Goal: Information Seeking & Learning: Learn about a topic

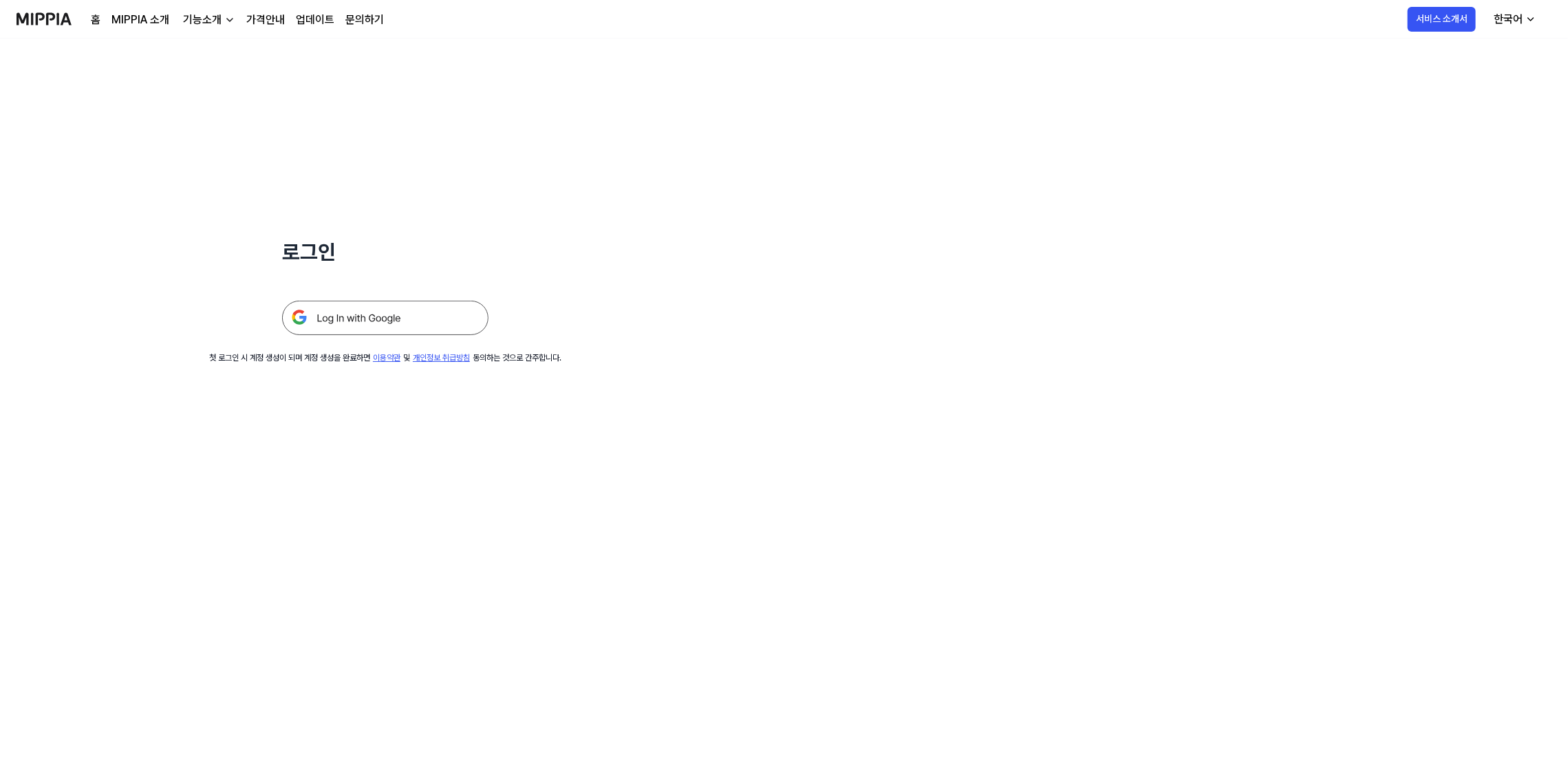
click at [374, 309] on img at bounding box center [386, 318] width 206 height 35
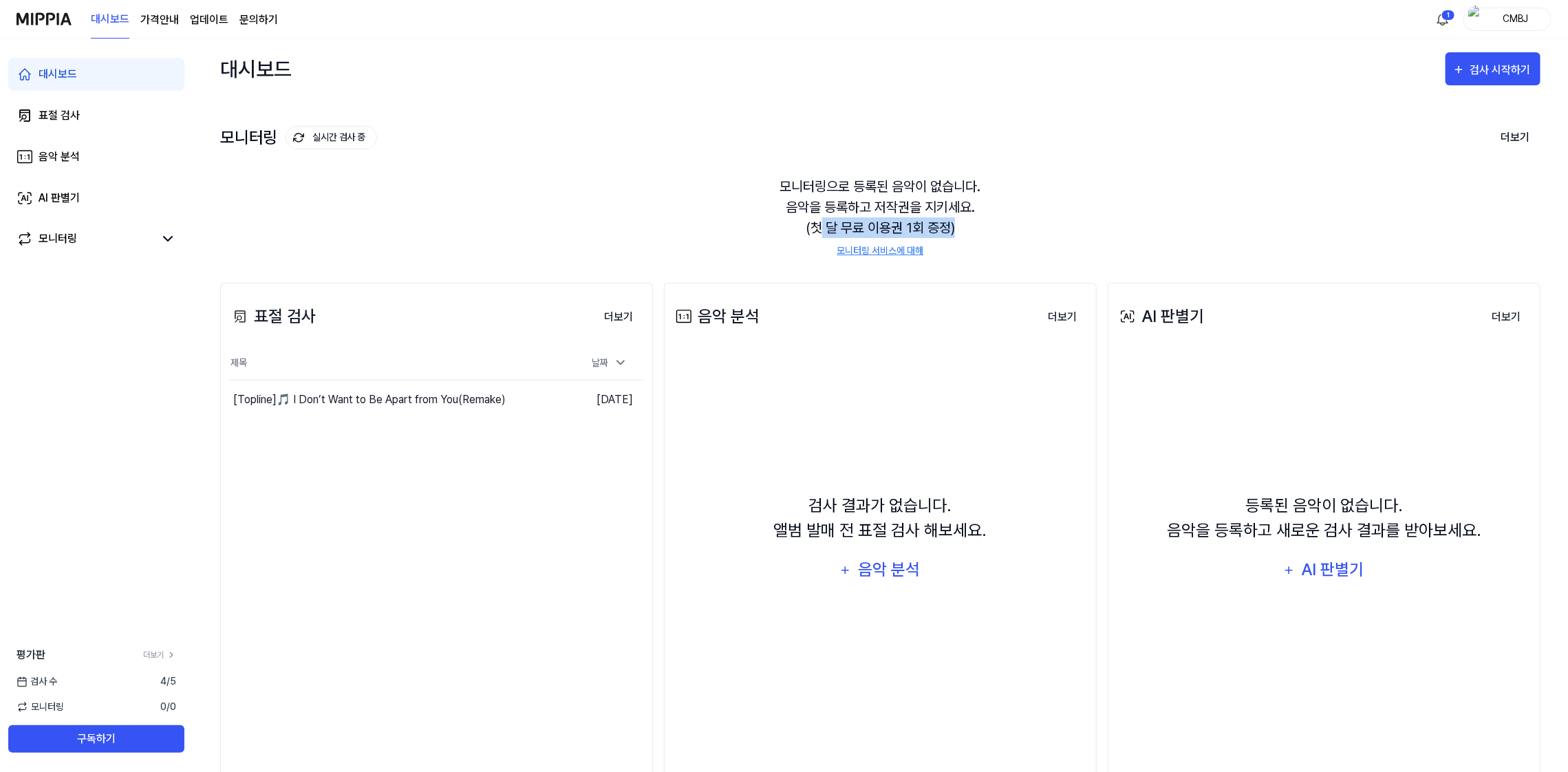
drag, startPoint x: 820, startPoint y: 226, endPoint x: 955, endPoint y: 227, distance: 135.0
click at [955, 227] on div "모니터링으로 등록된 음악이 없습니다. 음악을 등록하고 저작권을 지키세요. (첫 달 무료 이용권 1회 증정) 모니터링 서비스에 대해" at bounding box center [880, 217] width 1321 height 115
click at [1101, 169] on div "모니터링으로 등록된 음악이 없습니다. 음악을 등록하고 저작권을 지키세요. (첫 달 무료 이용권 1회 증정) 모니터링 서비스에 대해" at bounding box center [880, 217] width 1321 height 115
drag, startPoint x: 790, startPoint y: 187, endPoint x: 948, endPoint y: 224, distance: 162.3
click at [948, 224] on div "모니터링으로 등록된 음악이 없습니다. 음악을 등록하고 저작권을 지키세요. (첫 달 무료 이용권 1회 증정) 모니터링 서비스에 대해" at bounding box center [880, 217] width 1321 height 115
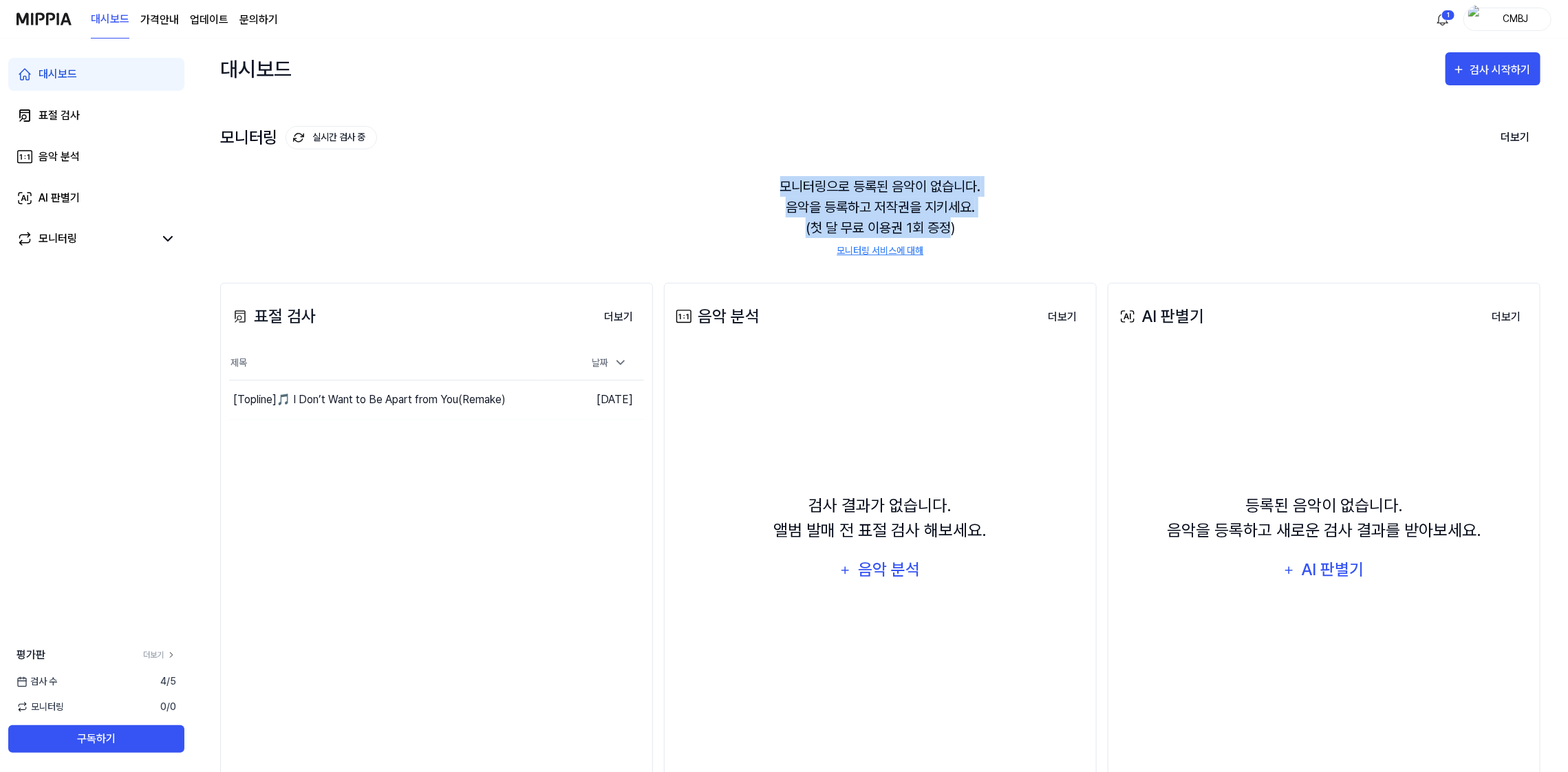
click at [502, 184] on div "모니터링으로 등록된 음악이 없습니다. 음악을 등록하고 저작권을 지키세요. (첫 달 무료 이용권 1회 증정) 모니터링 서비스에 대해" at bounding box center [880, 217] width 1321 height 115
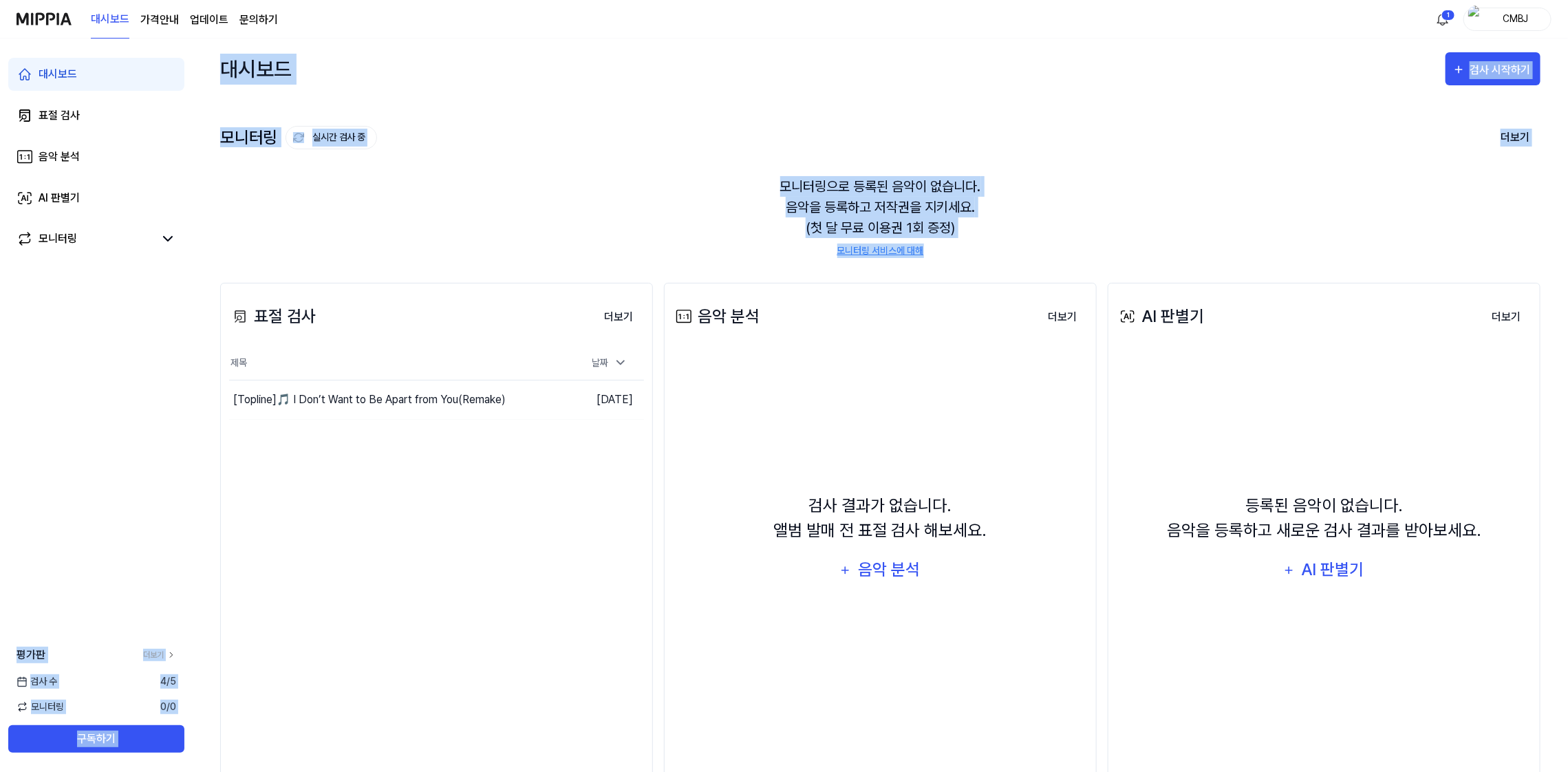
drag, startPoint x: 190, startPoint y: 313, endPoint x: 151, endPoint y: 286, distance: 47.4
click at [190, 313] on div "대시보드 표절 검사 음악 분석 AI 판별기 모니터링 평가판 더보기 검사 수 4 / 5 모니터링 0 / 0 구독하기 대시보드 검사 시작하기 모니…" at bounding box center [784, 405] width 1568 height 733
click at [165, 242] on icon at bounding box center [168, 238] width 17 height 17
click at [74, 190] on div "AI 판별기" at bounding box center [59, 198] width 41 height 17
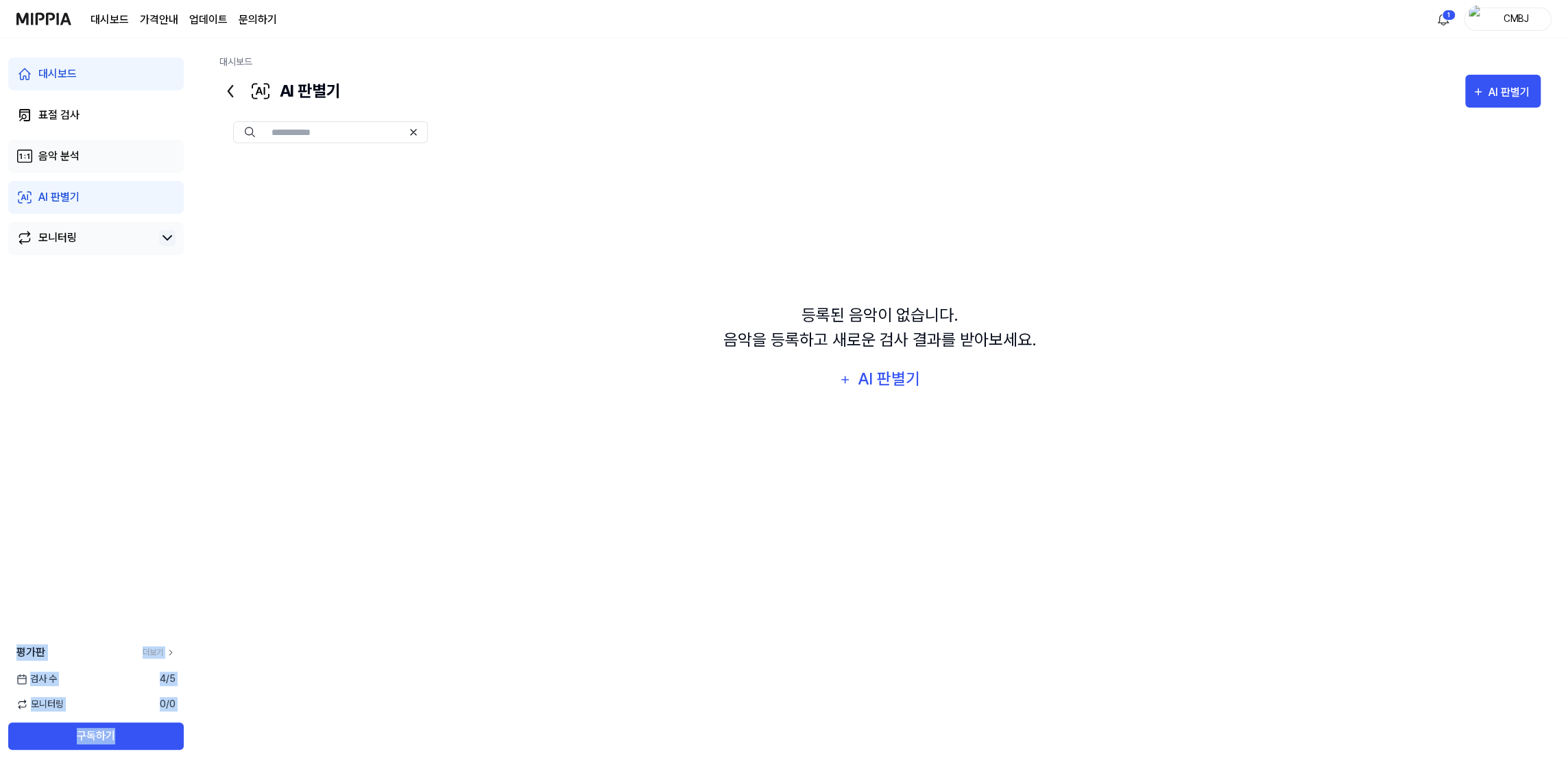
click at [60, 166] on link "음악 분석" at bounding box center [96, 156] width 176 height 33
click at [63, 115] on div "표절 검사" at bounding box center [59, 114] width 41 height 16
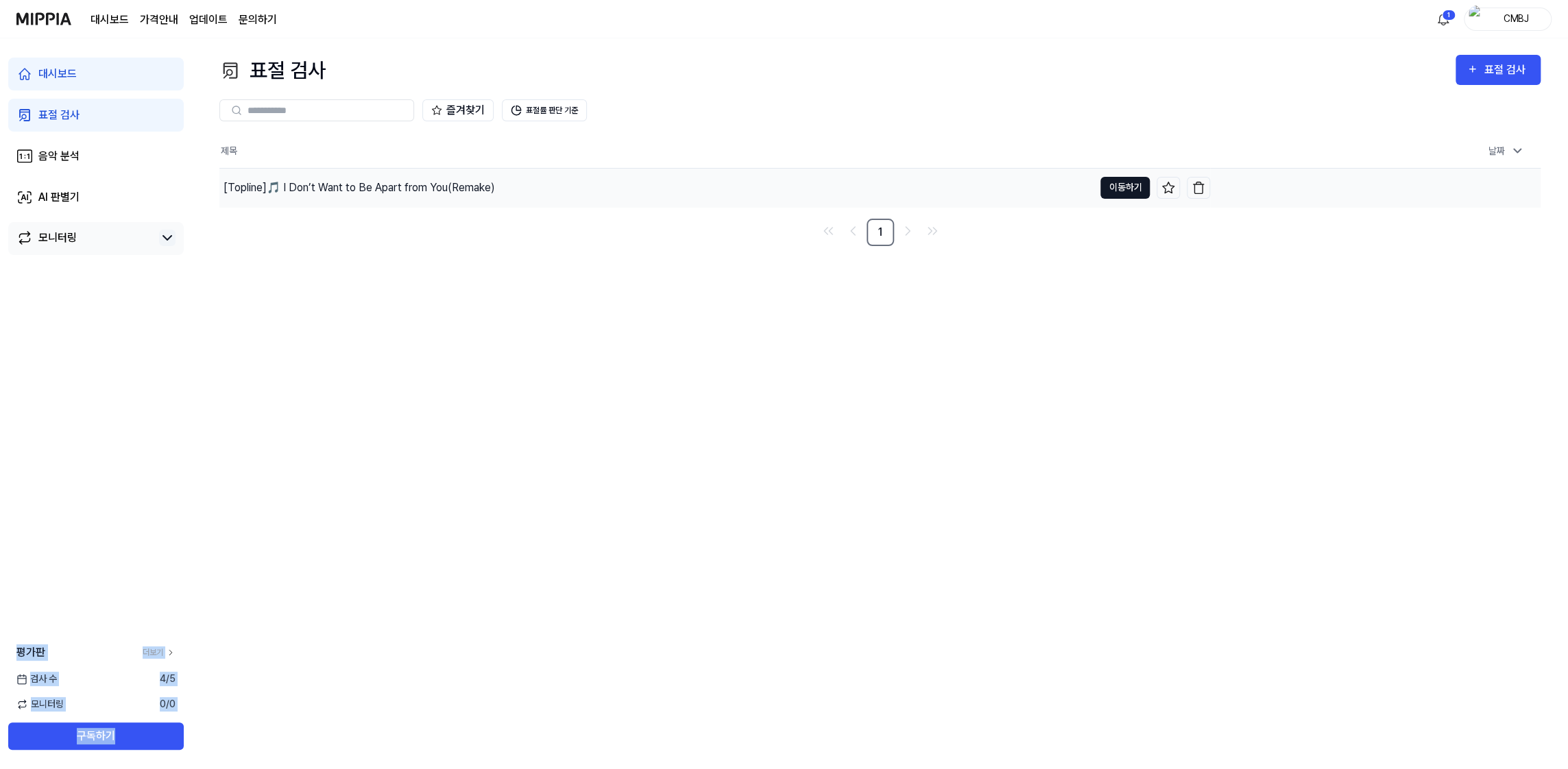
click at [1123, 189] on button "이동하기" at bounding box center [1125, 188] width 49 height 22
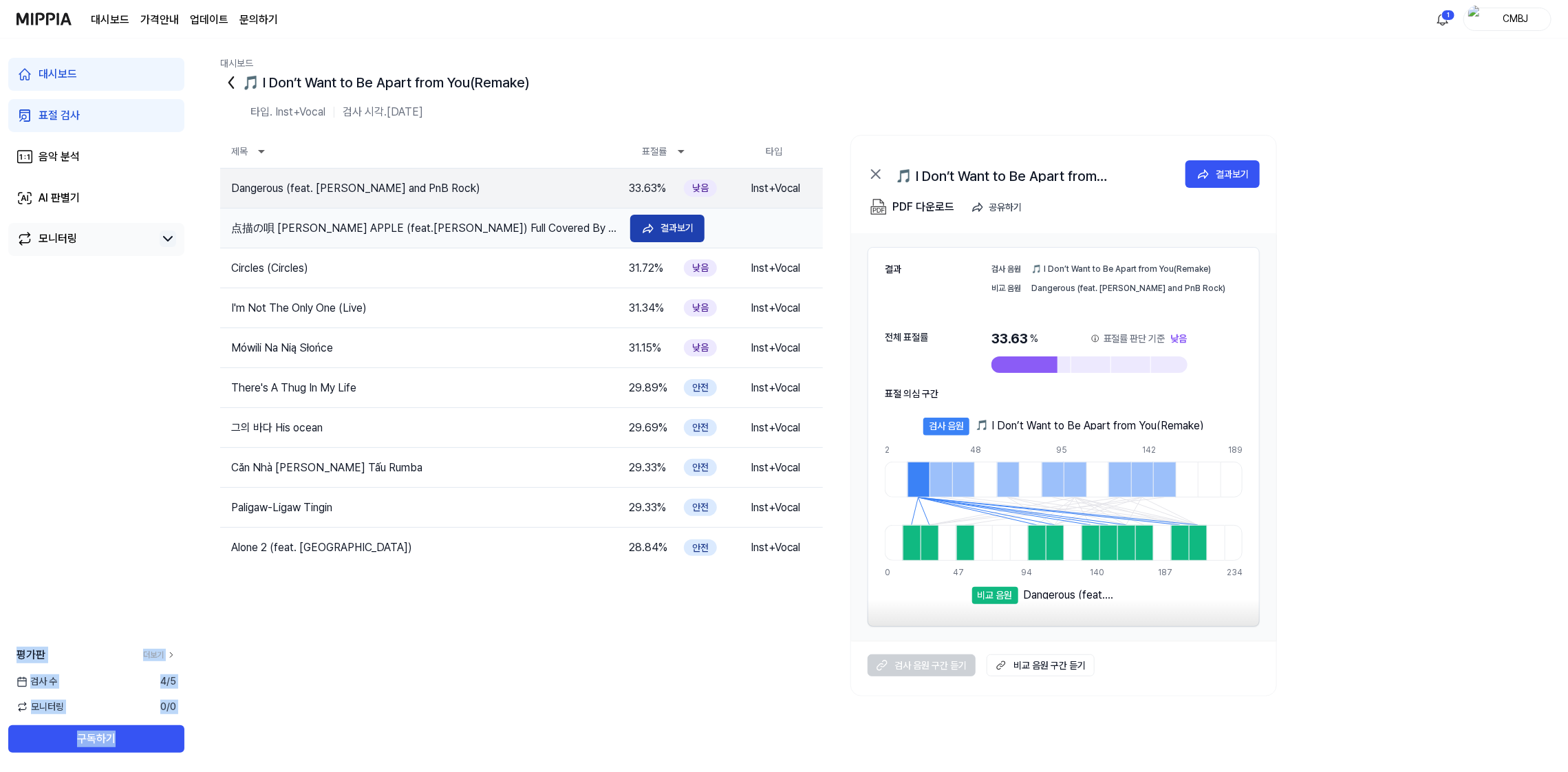
click at [674, 227] on div "결과보기" at bounding box center [677, 227] width 33 height 15
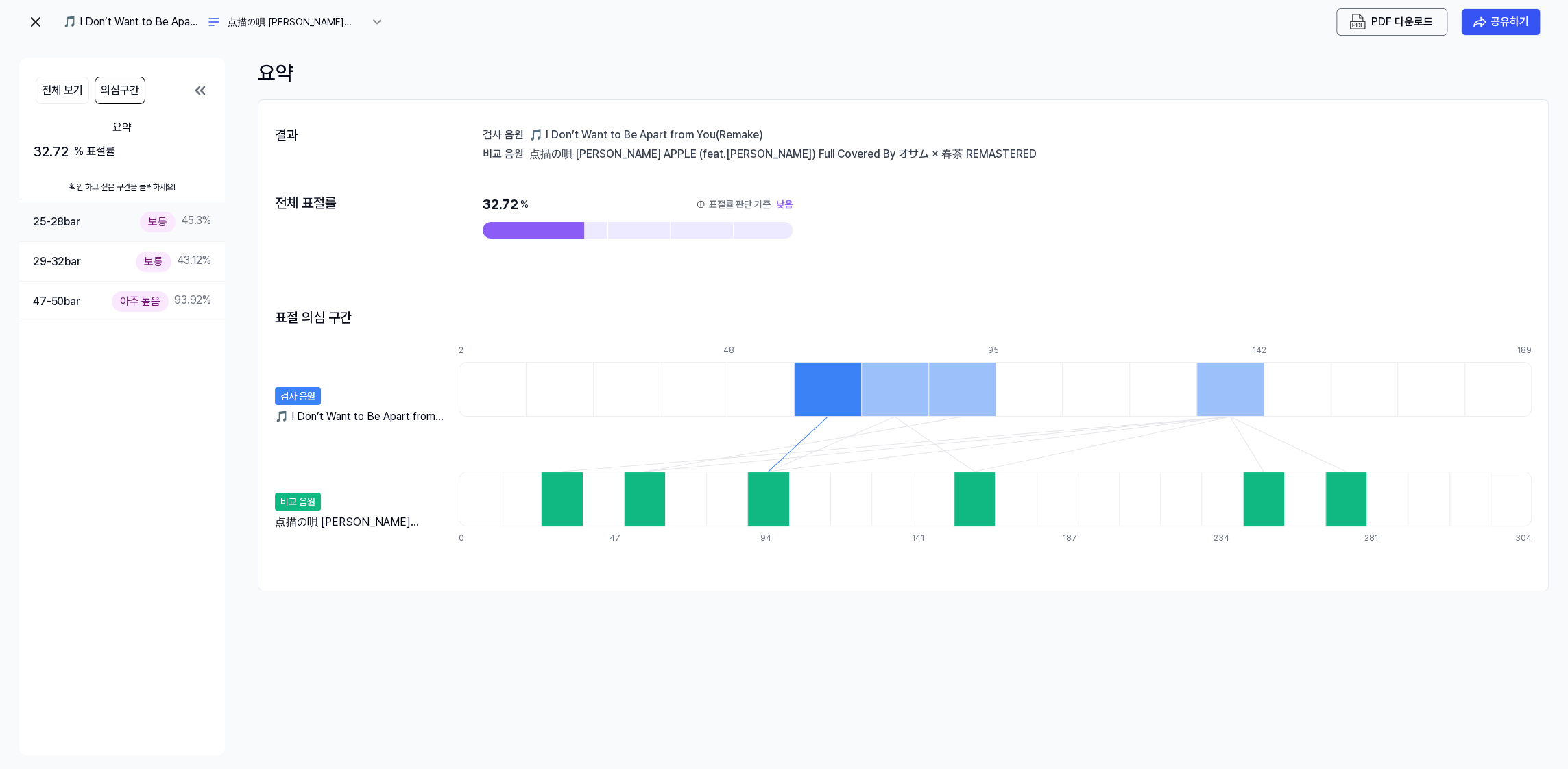
click at [85, 230] on div "25-28 bar 보통 45.3 %" at bounding box center [122, 221] width 178 height 20
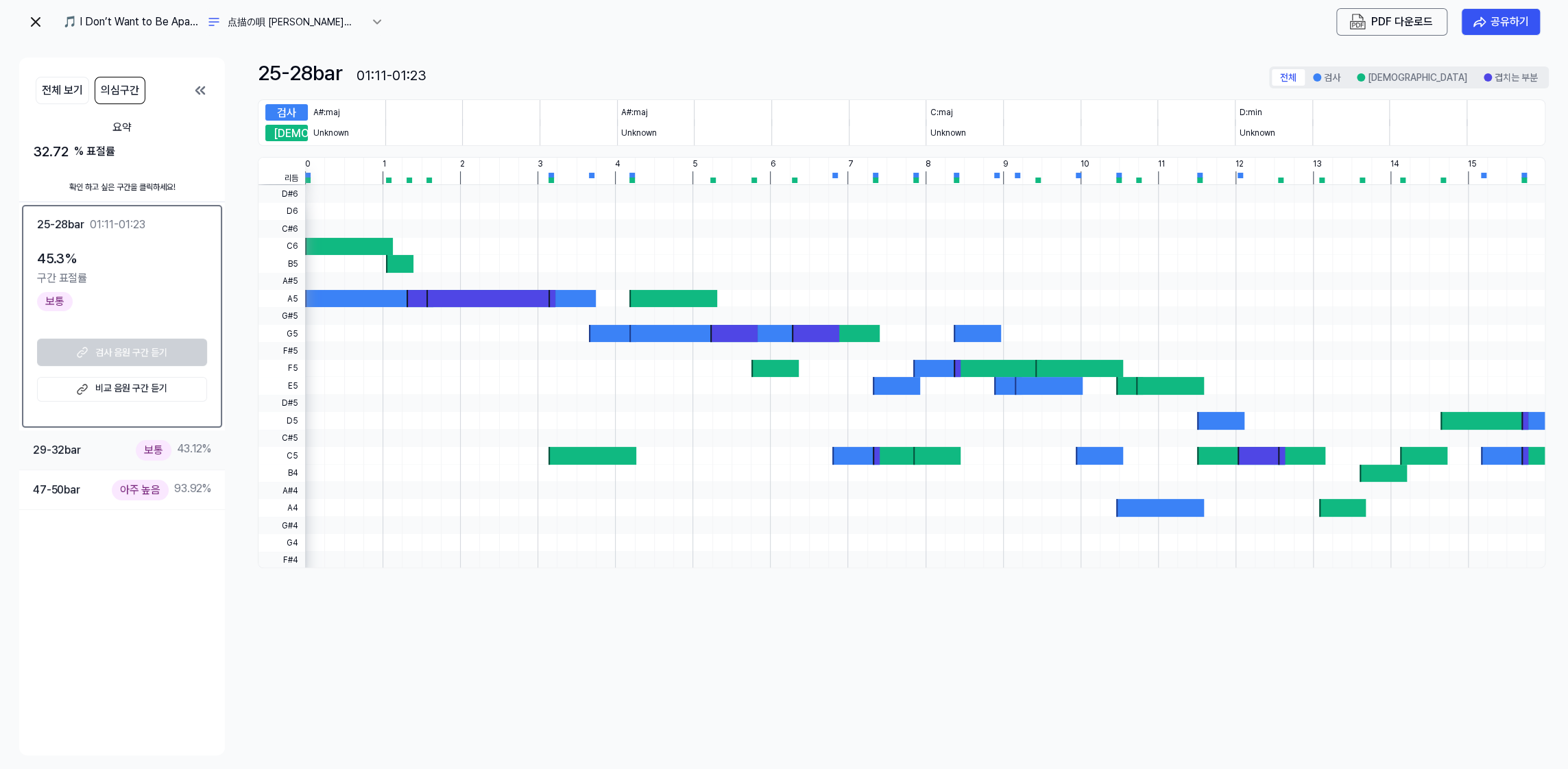
click at [99, 447] on div "29-32 bar 보통 43.12 %" at bounding box center [122, 450] width 178 height 20
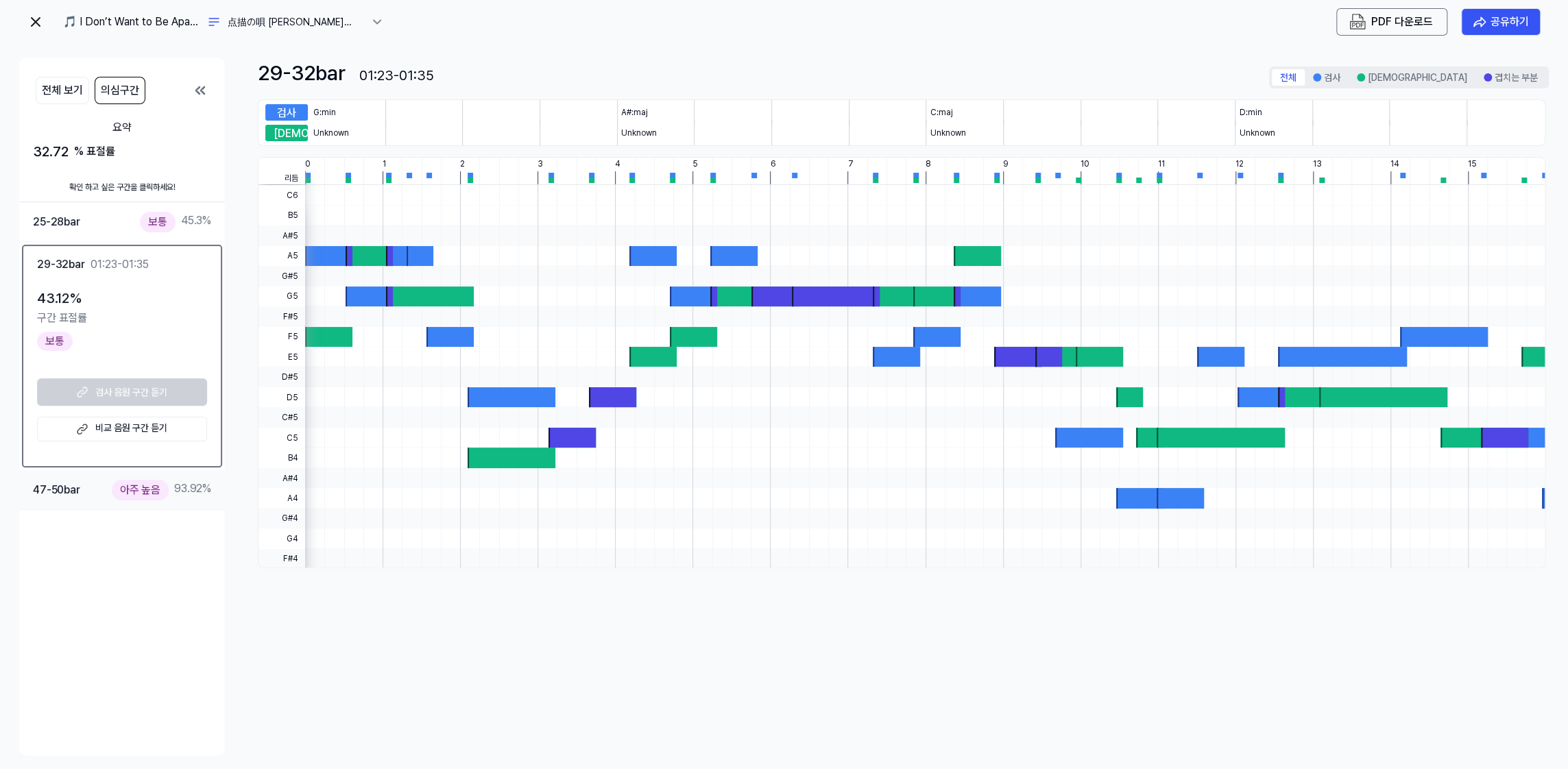
click at [93, 492] on div "47-50 bar 아주 높음 93.92 %" at bounding box center [122, 489] width 178 height 20
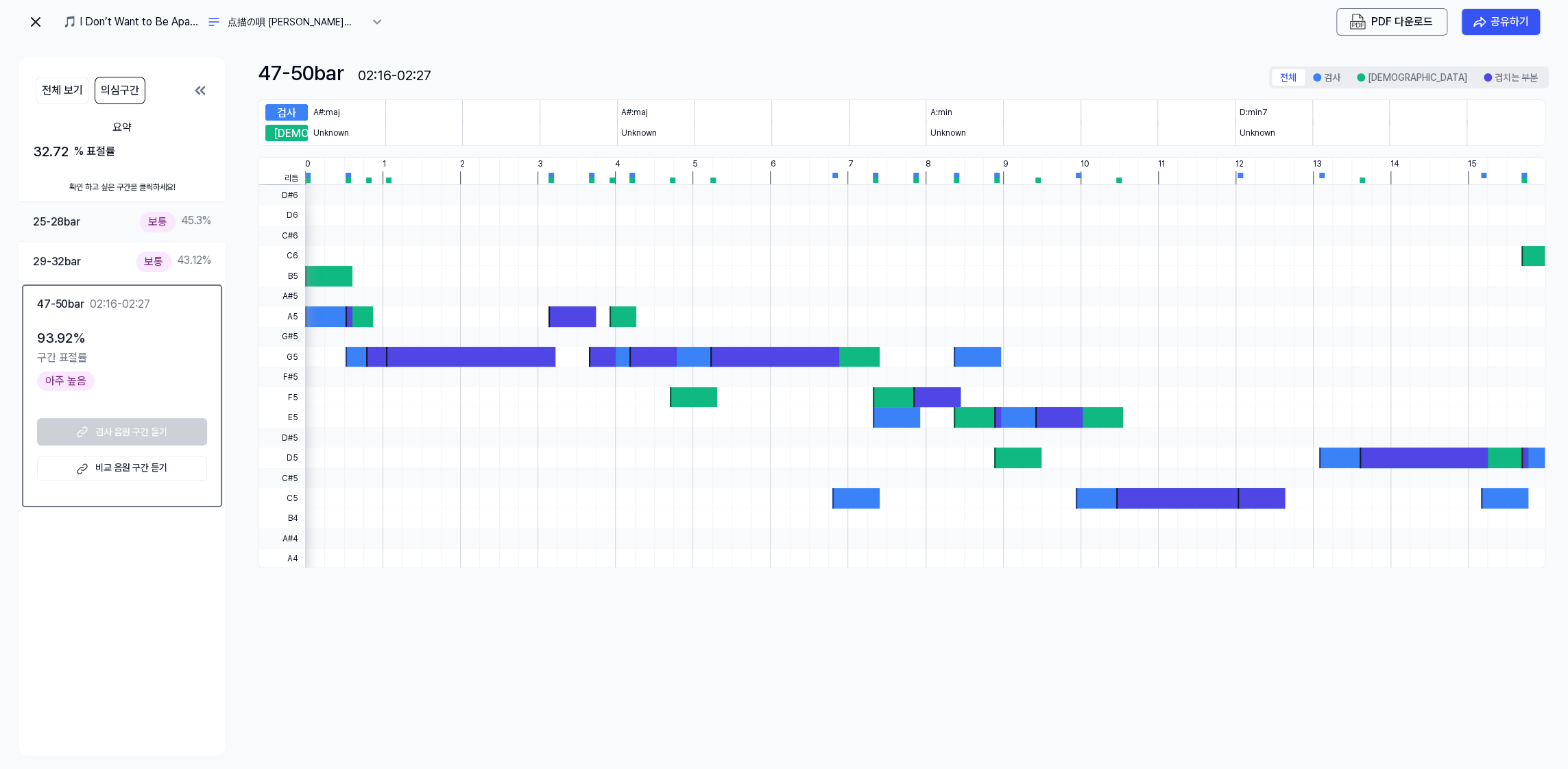
click at [96, 216] on div "25-28 bar 보통 45.3 %" at bounding box center [122, 221] width 178 height 20
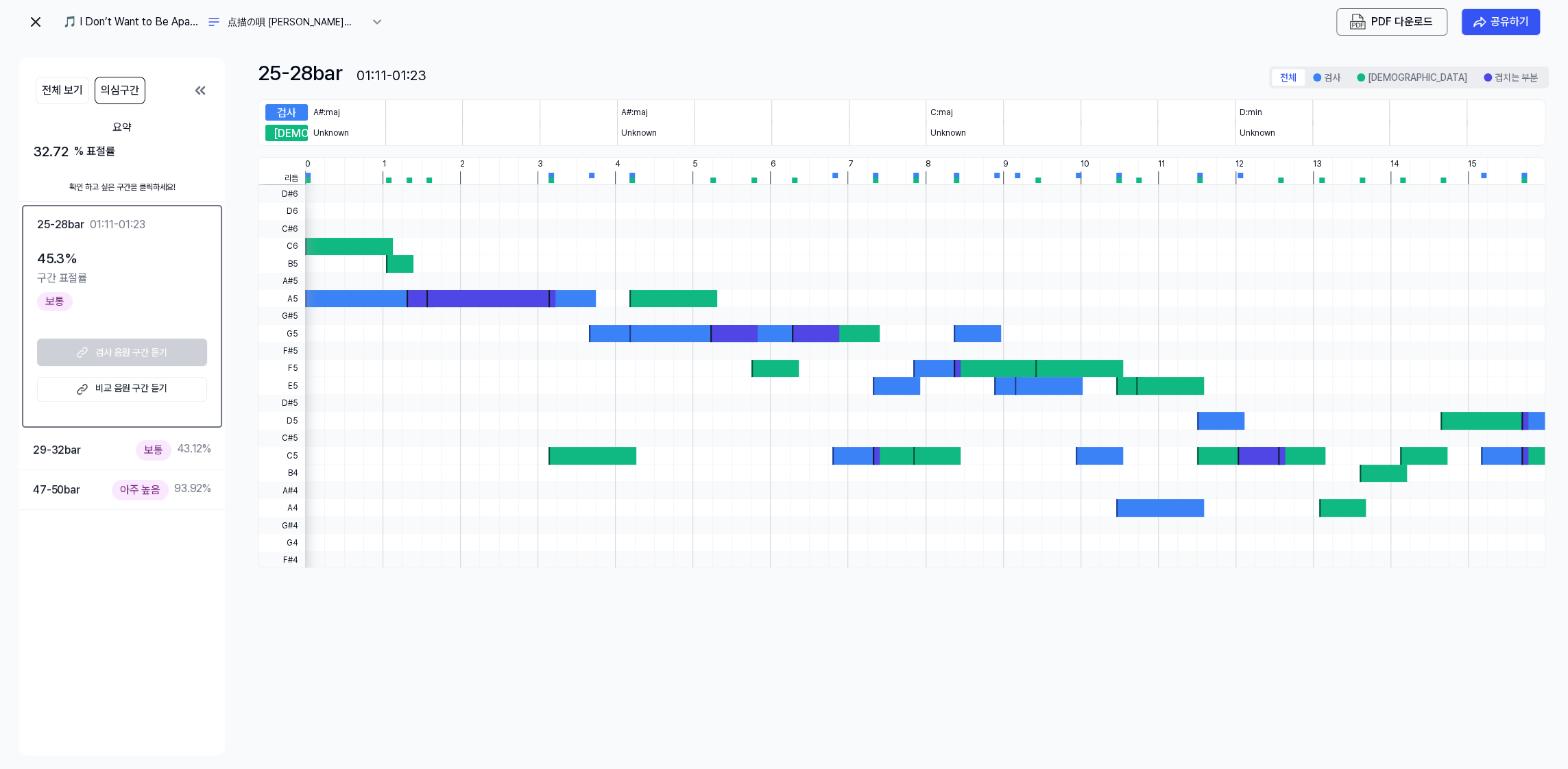
click at [85, 172] on div "확인 하고 싶은 구간을 클릭하세요!" at bounding box center [122, 187] width 205 height 30
click at [37, 22] on img at bounding box center [35, 21] width 16 height 16
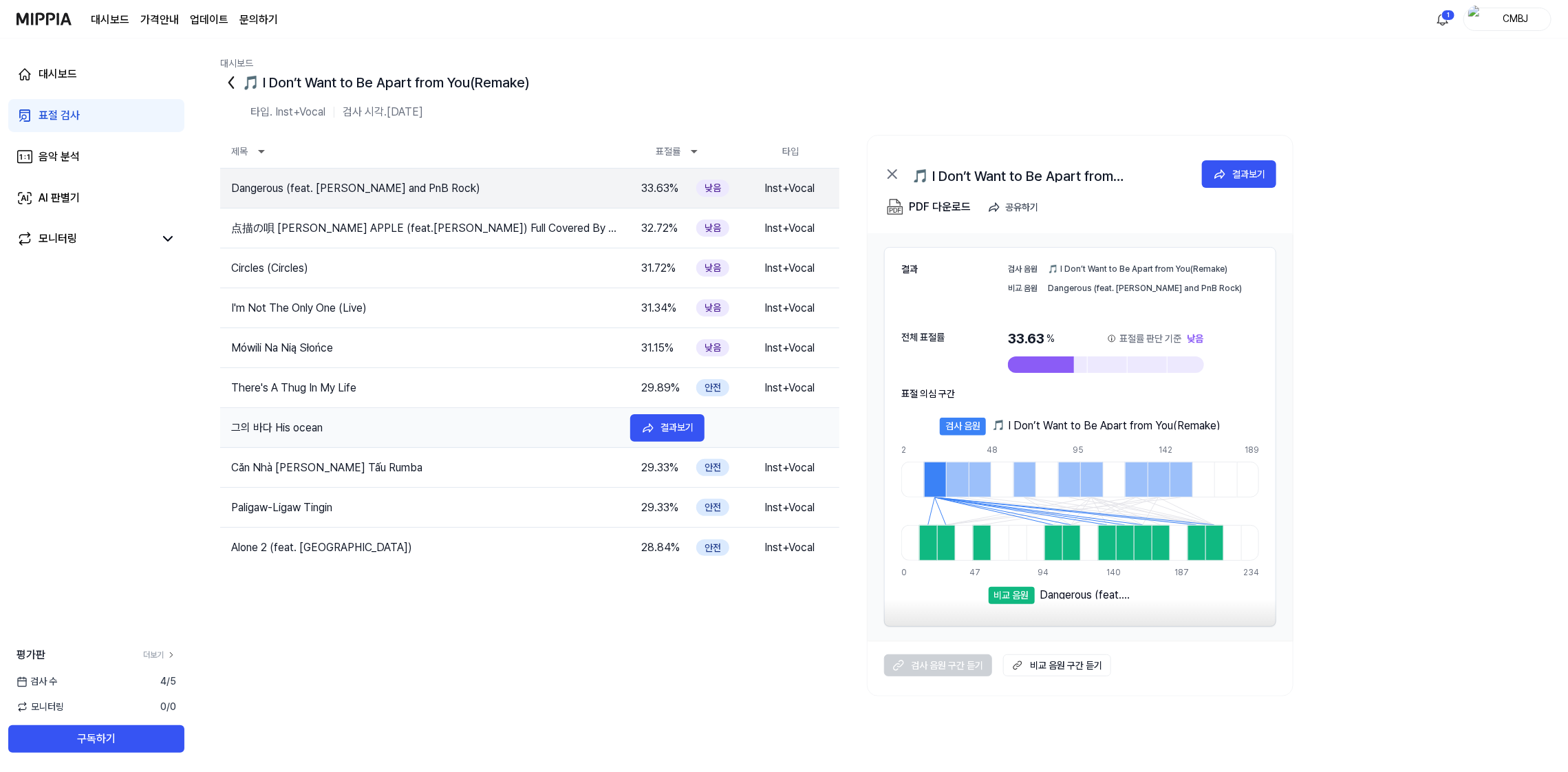
click at [388, 429] on td "그의 바다 His ocean" at bounding box center [419, 428] width 399 height 17
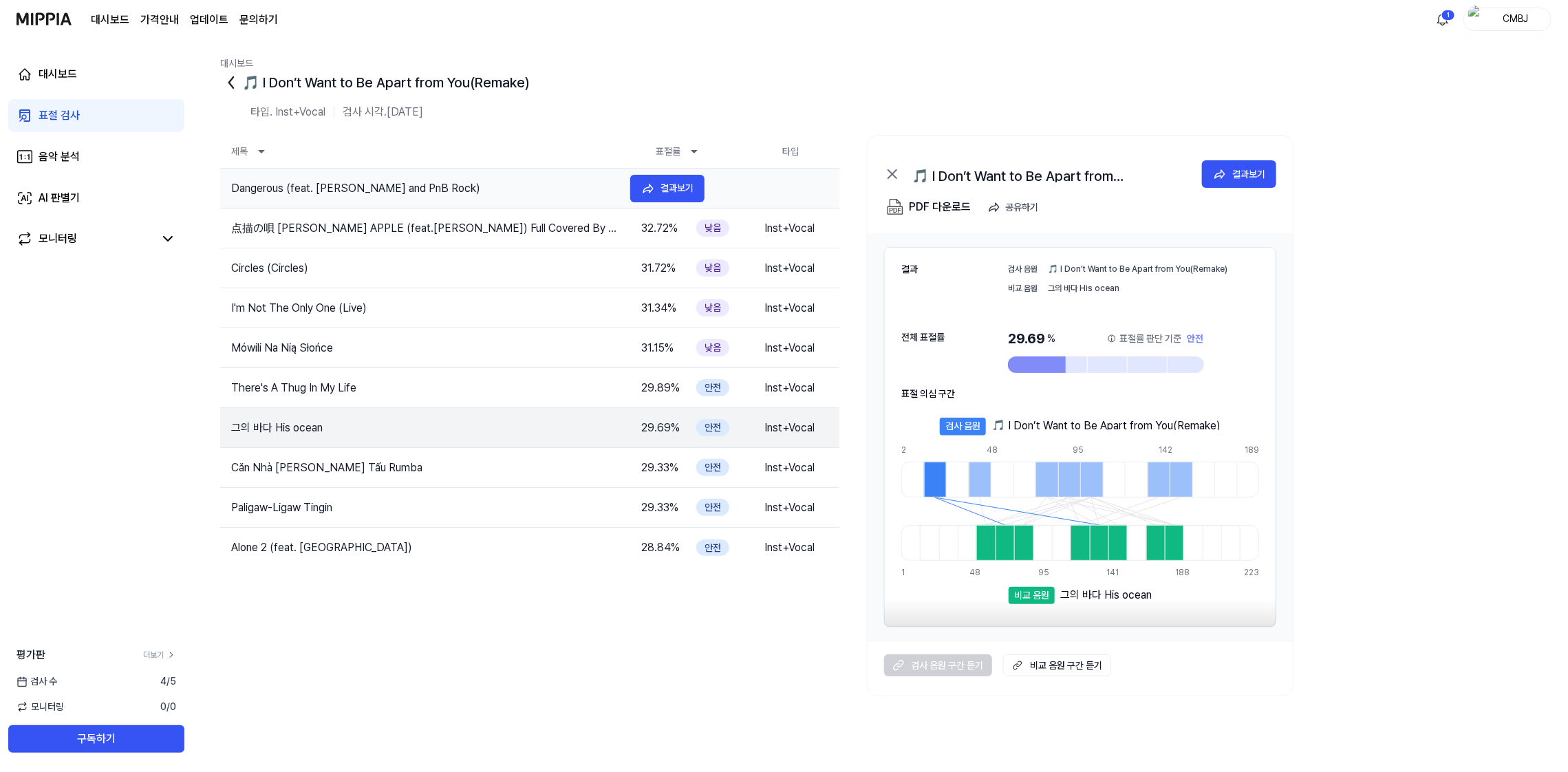
click at [459, 183] on td "Dangerous (feat. [PERSON_NAME] and PnB Rock)" at bounding box center [419, 188] width 399 height 17
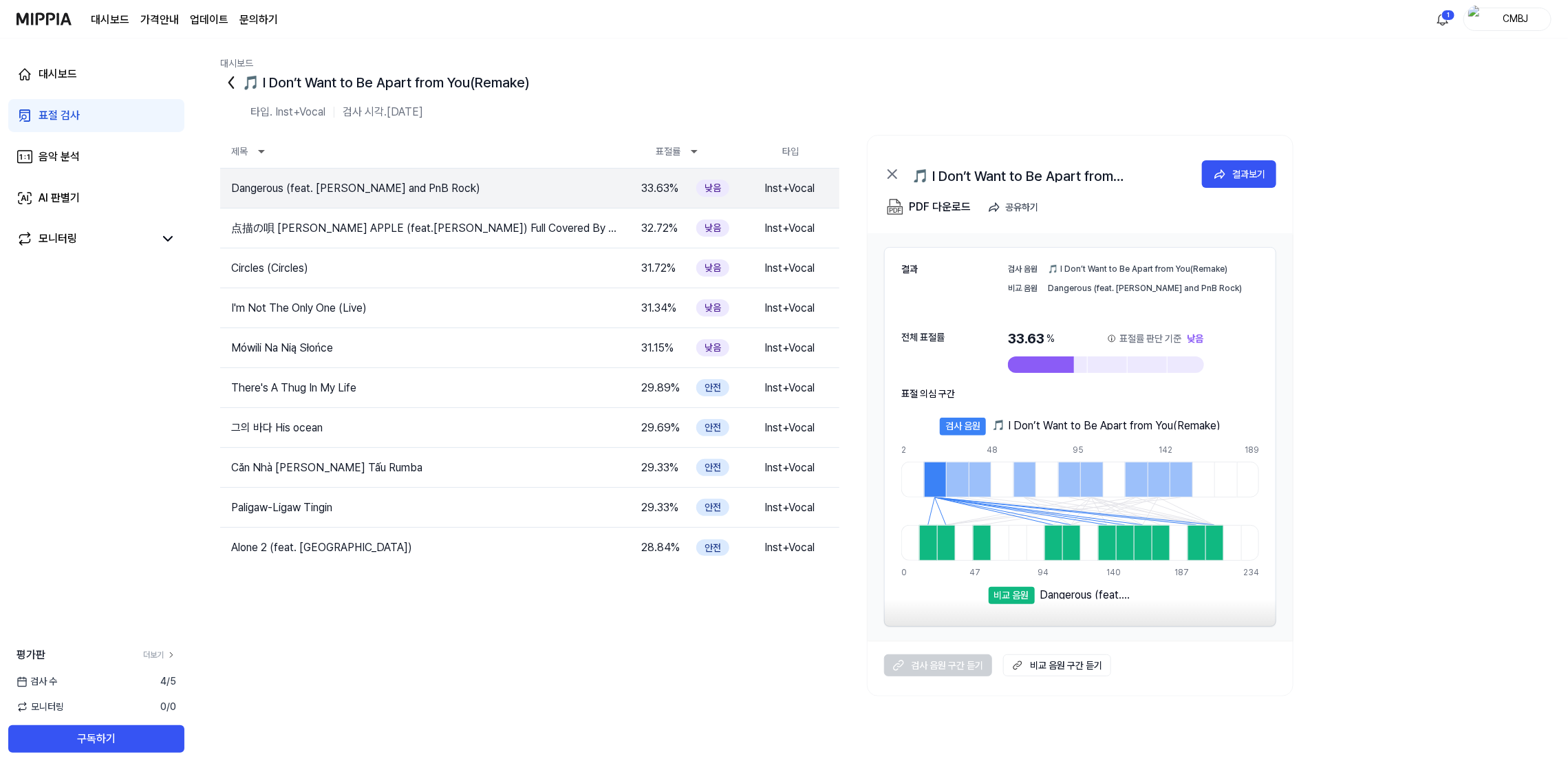
drag, startPoint x: 1088, startPoint y: 364, endPoint x: 1101, endPoint y: 365, distance: 13.0
click at [1101, 365] on div at bounding box center [1107, 364] width 199 height 17
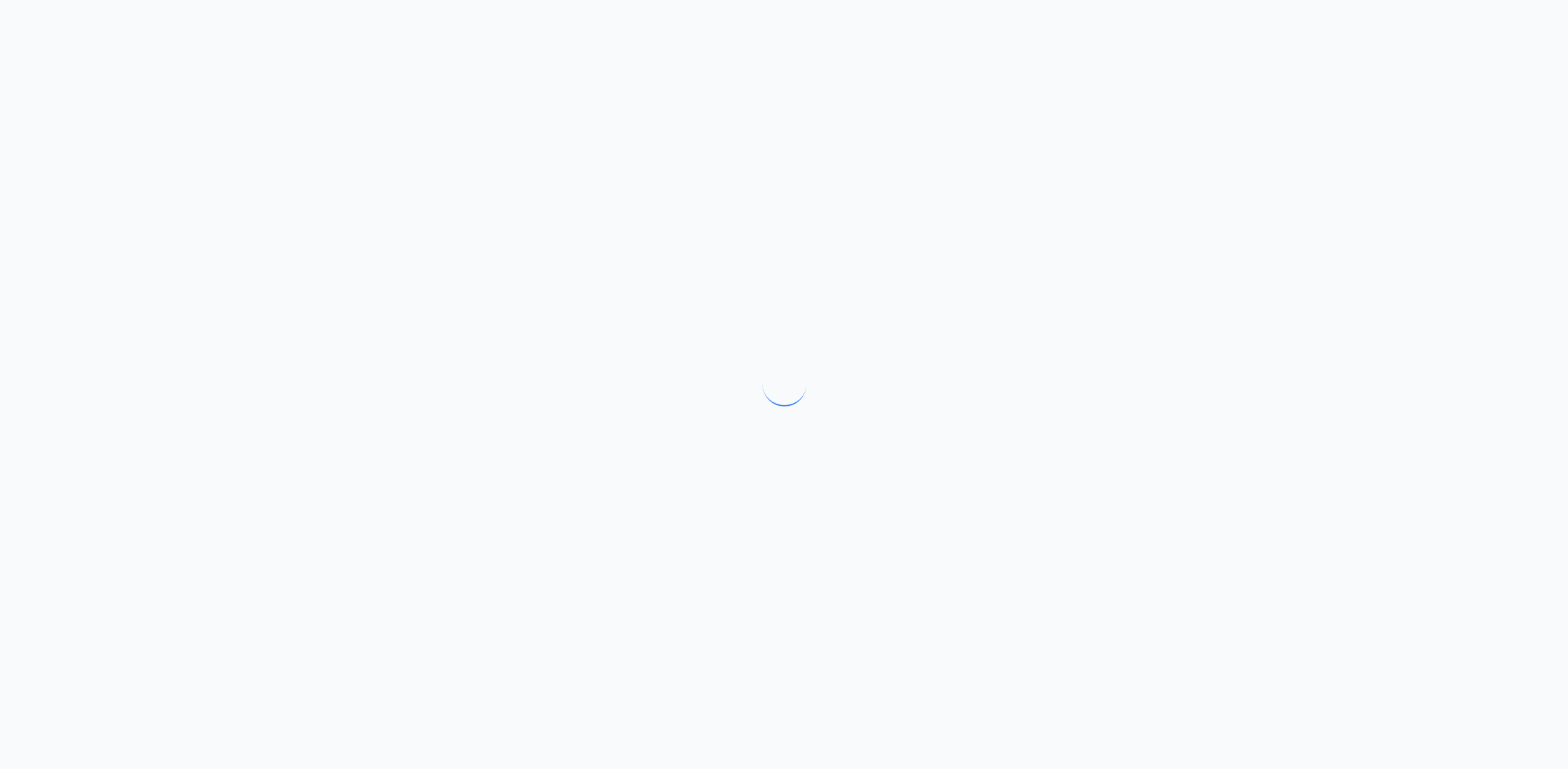
click at [1118, 363] on div at bounding box center [784, 384] width 1568 height 769
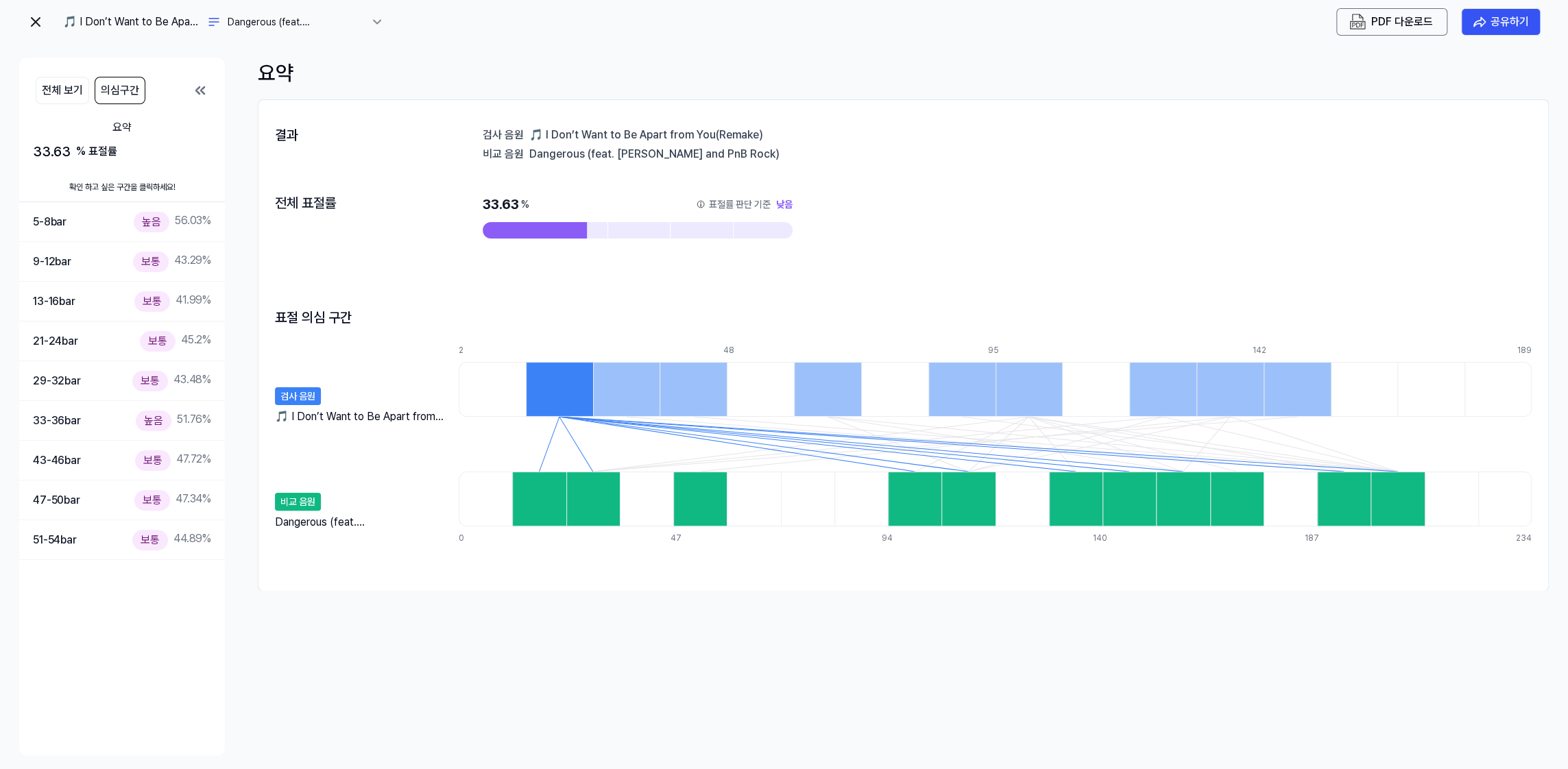
drag, startPoint x: 612, startPoint y: 227, endPoint x: 643, endPoint y: 227, distance: 31.0
click at [628, 227] on div at bounding box center [637, 230] width 310 height 16
drag, startPoint x: 666, startPoint y: 231, endPoint x: 696, endPoint y: 226, distance: 30.4
click at [670, 231] on div at bounding box center [639, 230] width 62 height 16
drag, startPoint x: 698, startPoint y: 226, endPoint x: 735, endPoint y: 226, distance: 37.0
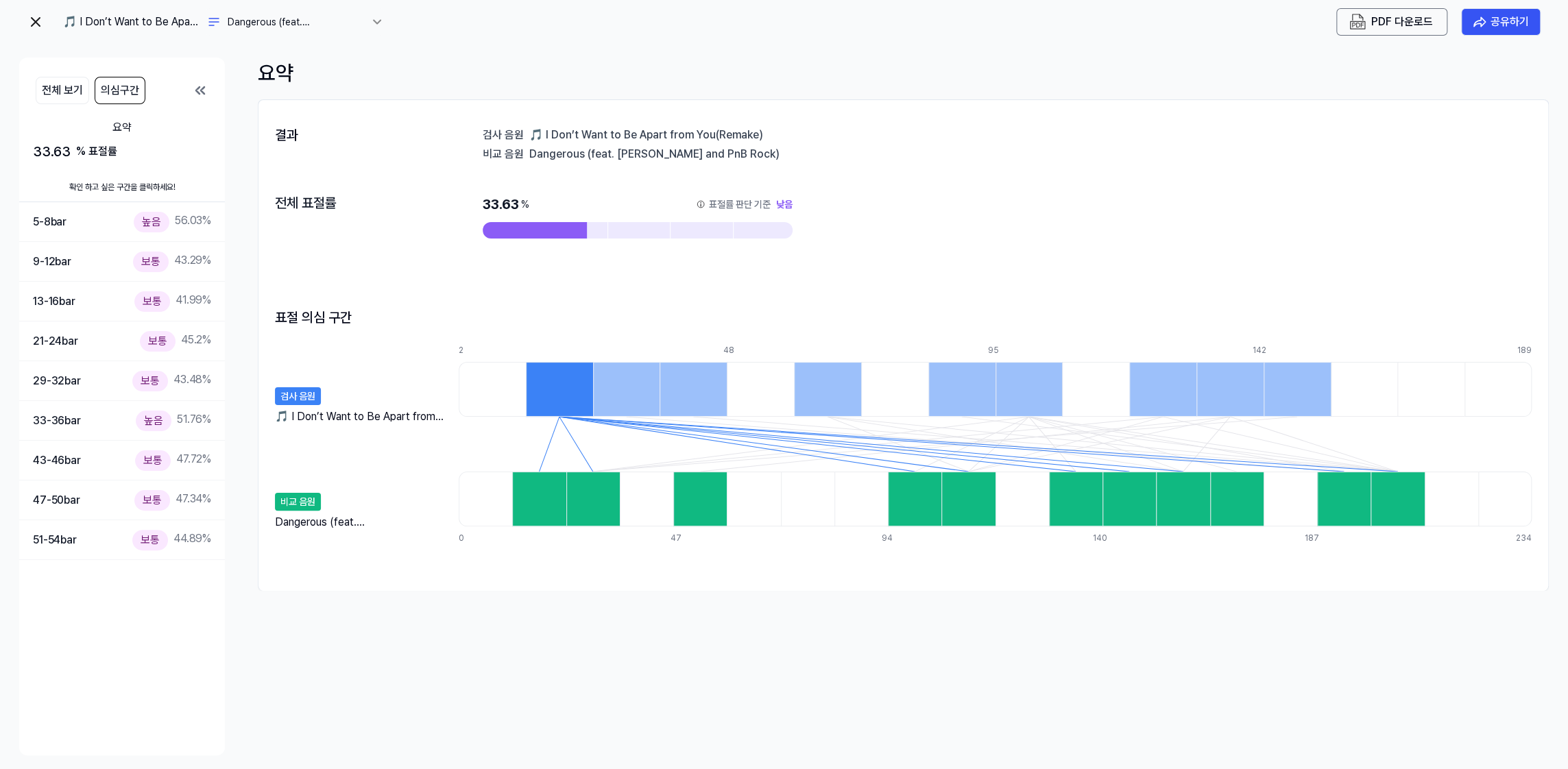
click at [702, 226] on div at bounding box center [701, 230] width 62 height 16
click at [736, 226] on div at bounding box center [764, 230] width 62 height 16
click at [537, 229] on div at bounding box center [535, 230] width 104 height 16
click at [592, 229] on div at bounding box center [575, 230] width 62 height 16
drag, startPoint x: 549, startPoint y: 156, endPoint x: 577, endPoint y: 153, distance: 28.2
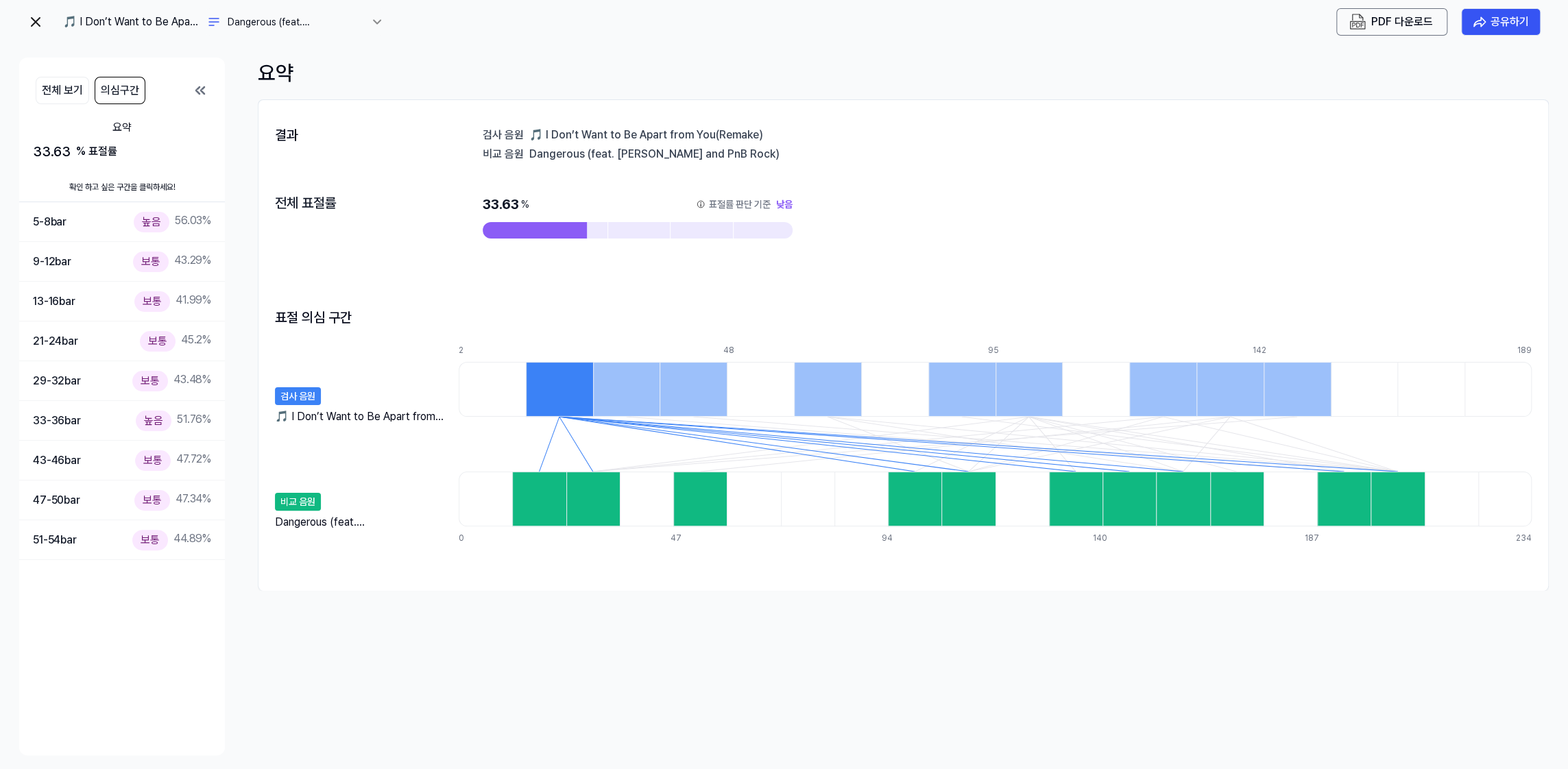
click at [577, 153] on div "Dangerous (feat. [PERSON_NAME] and PnB Rock)" at bounding box center [1030, 153] width 1003 height 13
click at [186, 224] on div "높음 56.03 %" at bounding box center [172, 221] width 78 height 20
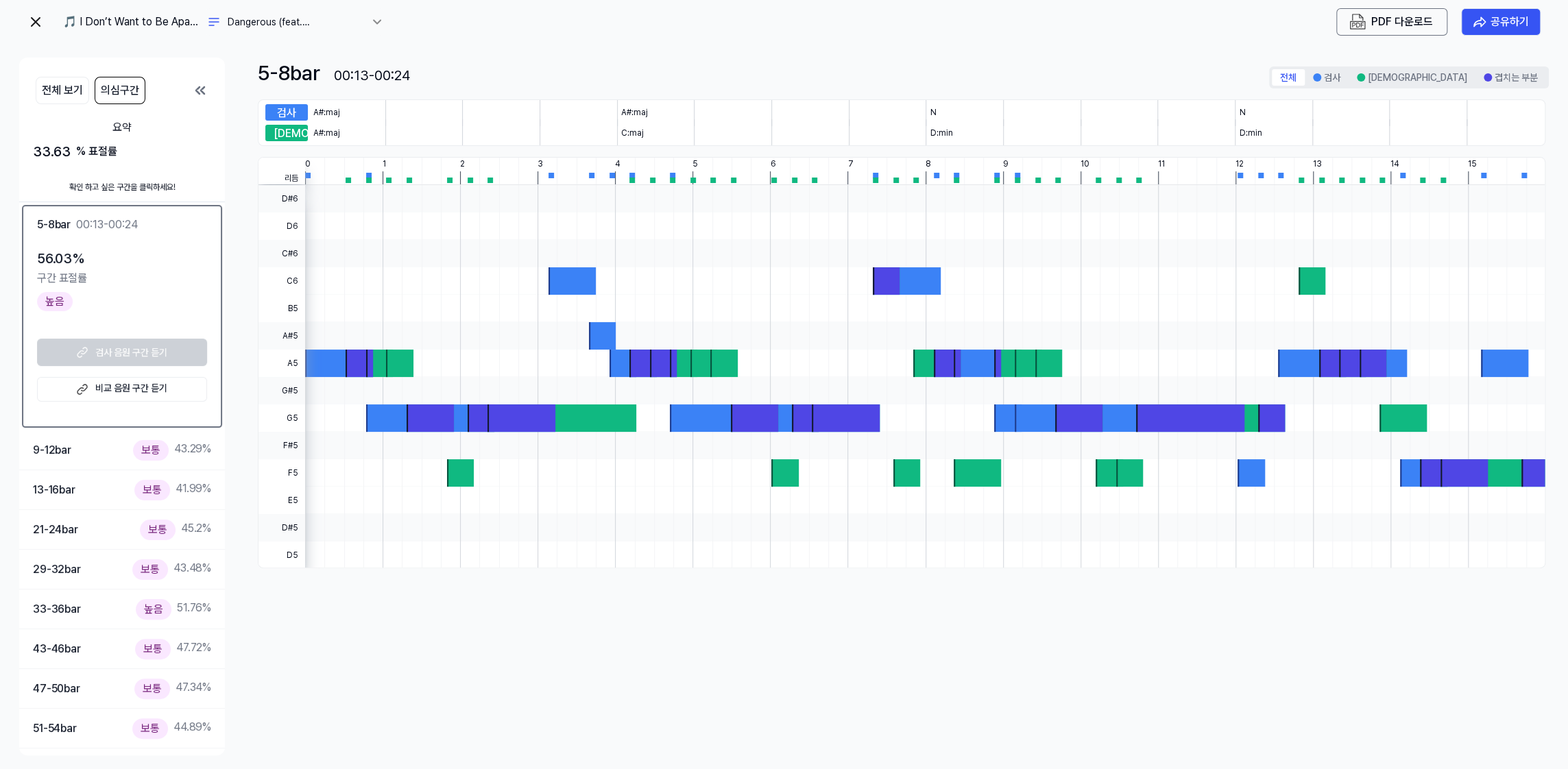
click at [138, 347] on div "검사 음원 구간 듣기 비교 음원 구간 듣기" at bounding box center [122, 370] width 170 height 63
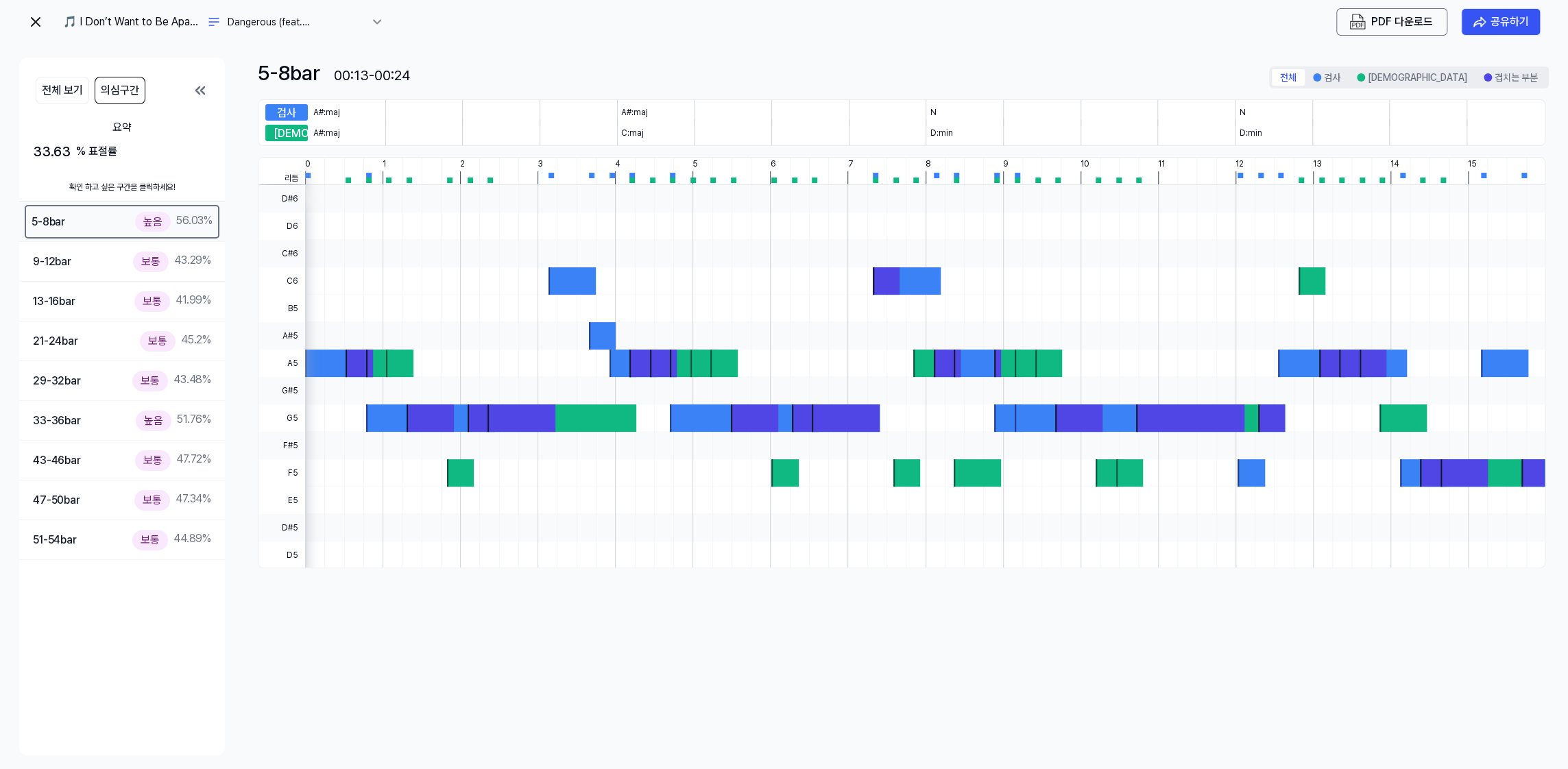
click at [153, 216] on div "높음" at bounding box center [152, 221] width 35 height 20
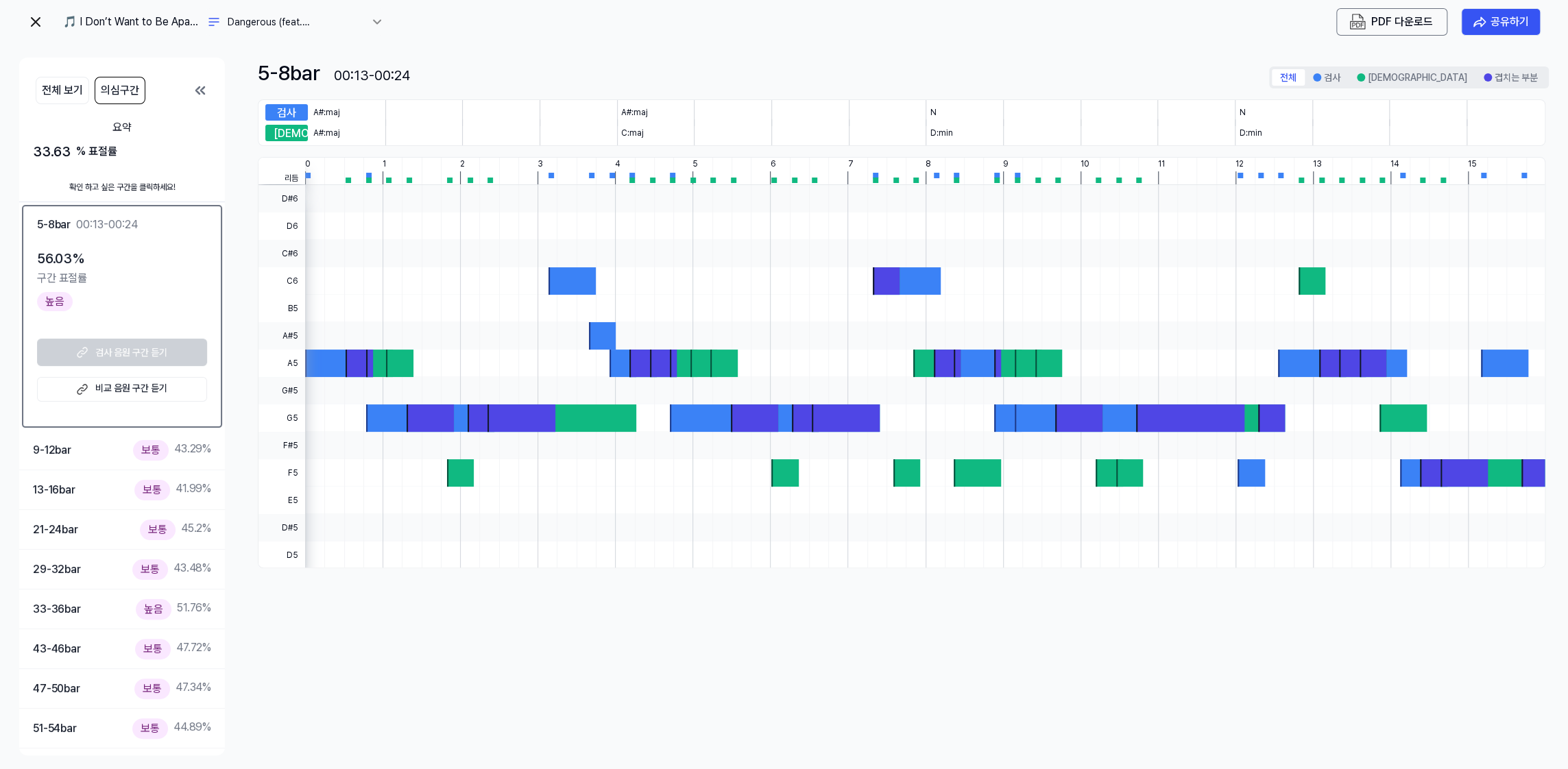
click at [131, 390] on 듣기 "비교 음원 구간 듣기" at bounding box center [122, 389] width 170 height 24
